Goal: Download file/media

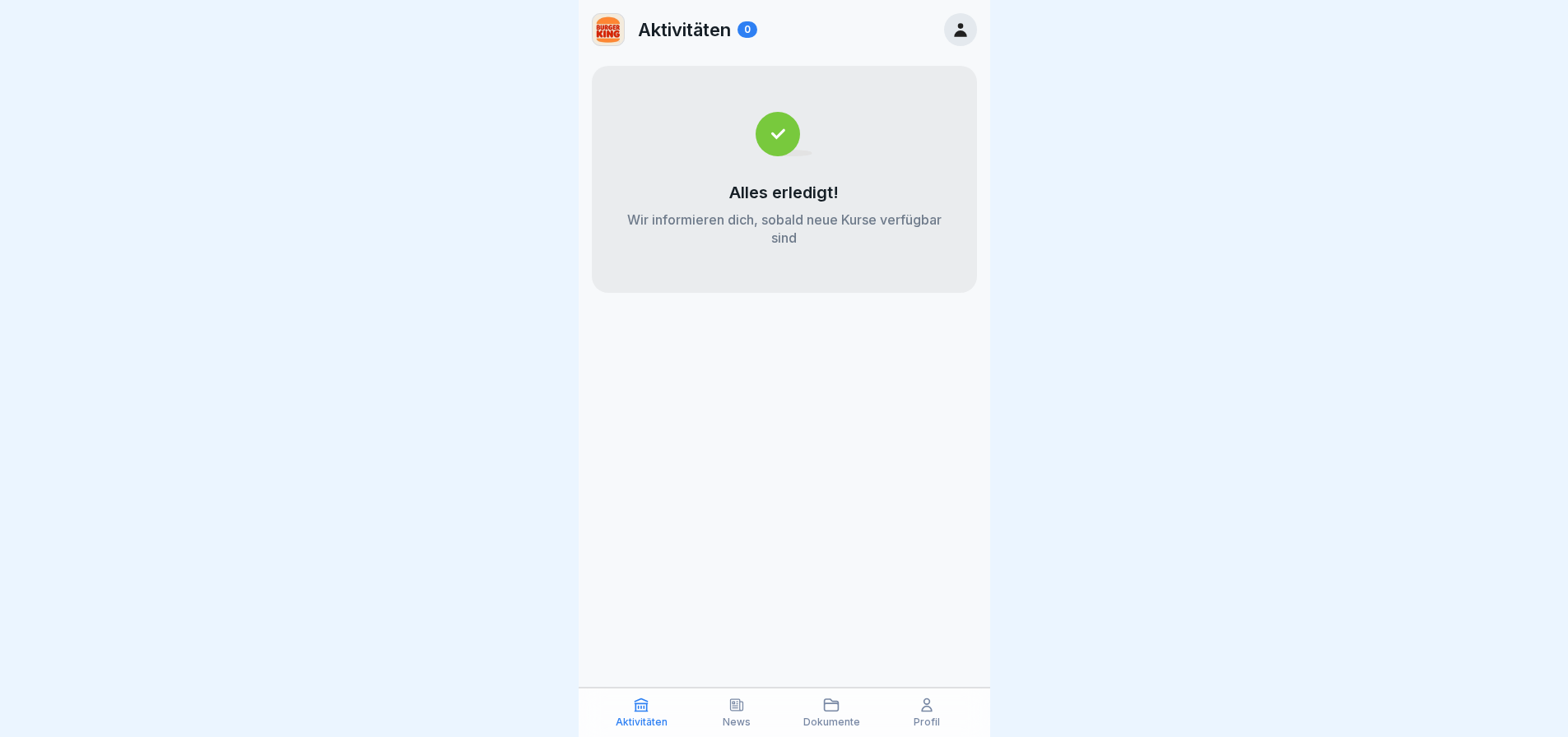
click at [825, 707] on icon at bounding box center [832, 705] width 14 height 12
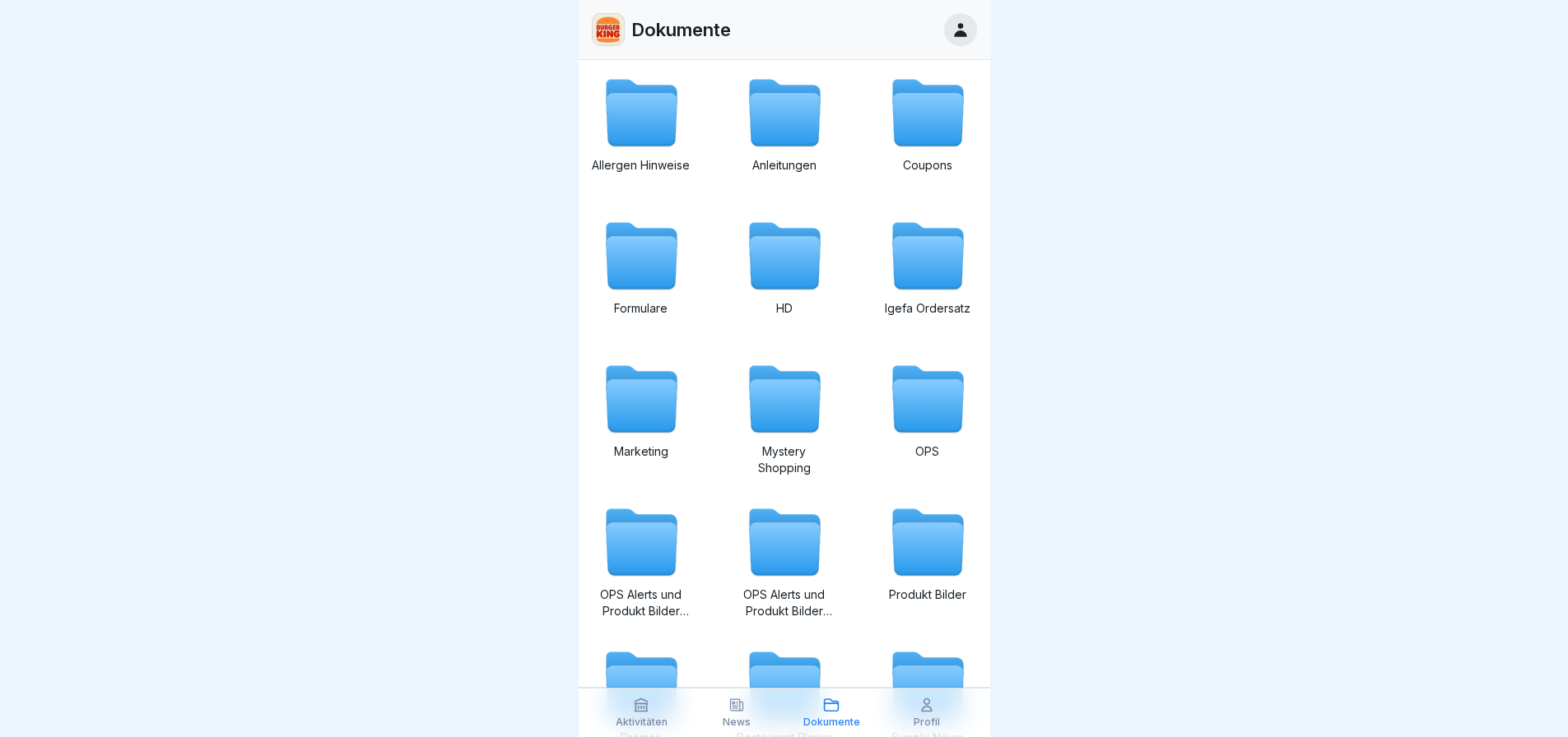
click at [655, 265] on icon at bounding box center [641, 263] width 71 height 52
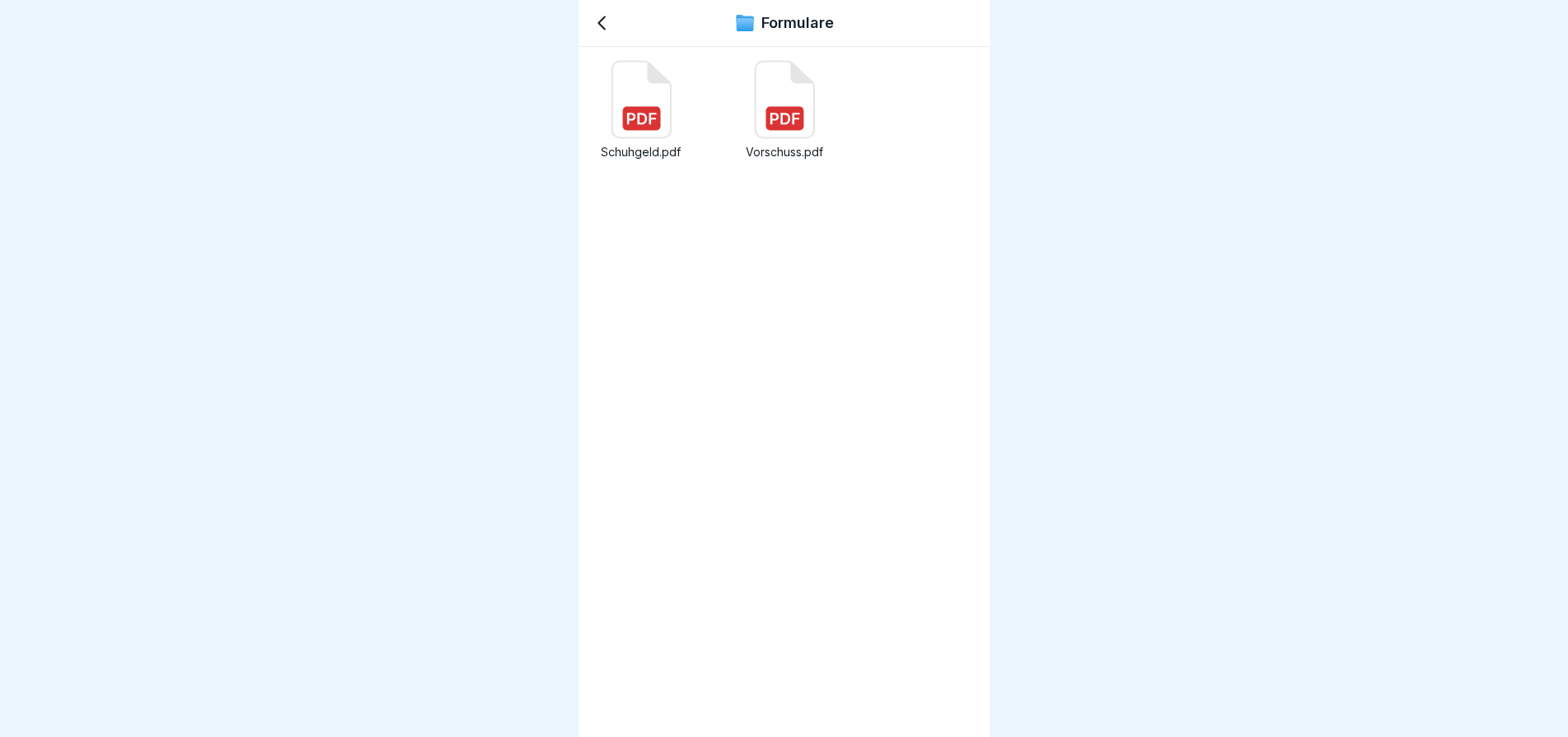
click at [657, 106] on icon at bounding box center [641, 100] width 59 height 76
click at [735, 106] on div "Vorschuss.pdf" at bounding box center [784, 119] width 98 height 117
click at [608, 21] on icon at bounding box center [601, 23] width 20 height 20
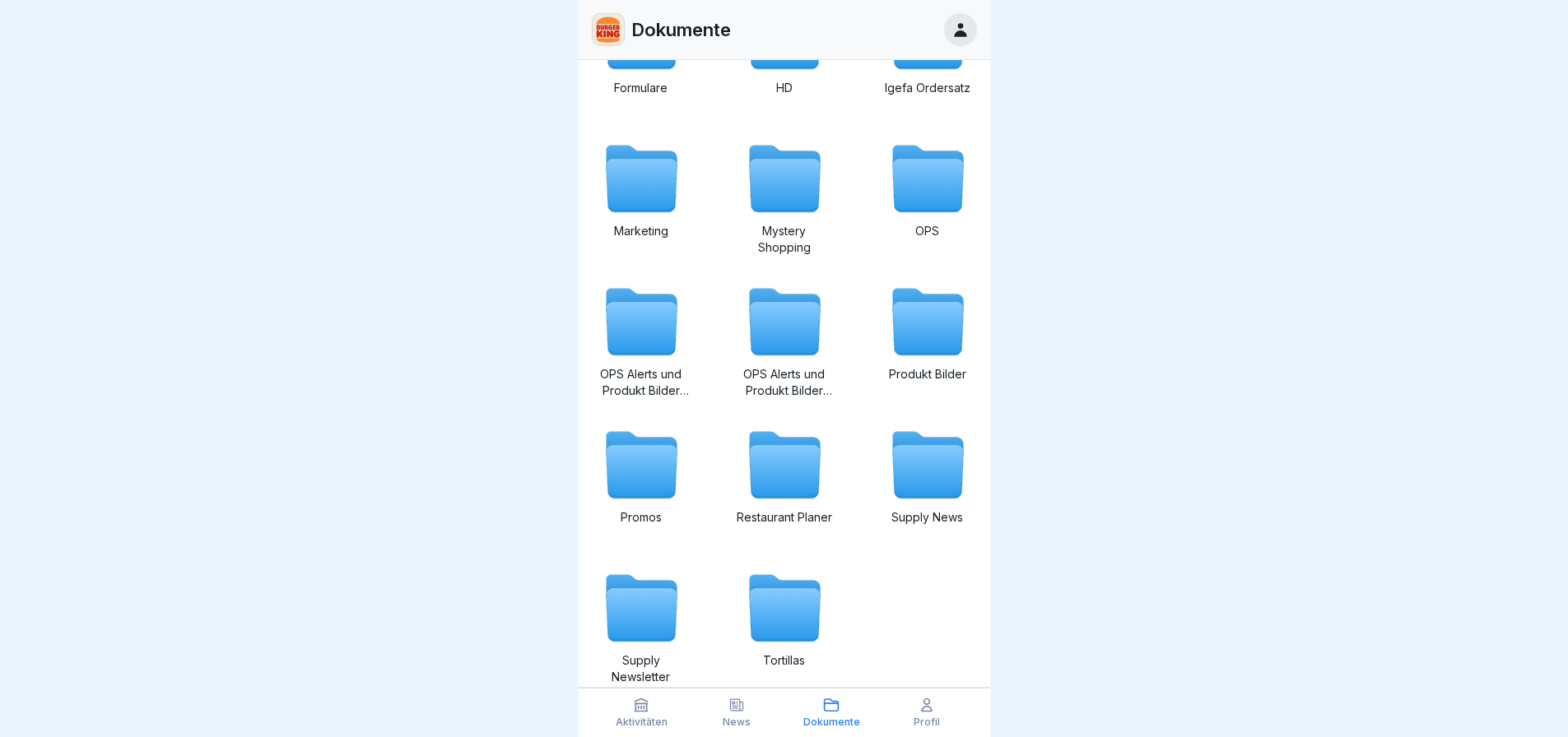
scroll to position [247, 0]
